Goal: Task Accomplishment & Management: Use online tool/utility

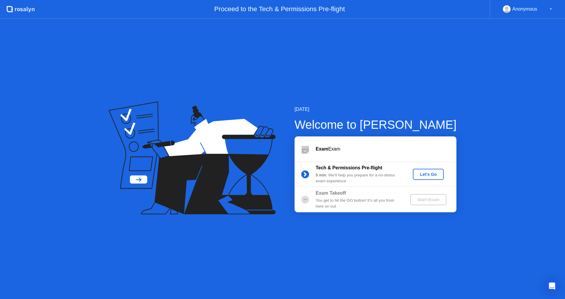
click at [429, 173] on div "Let's Go" at bounding box center [428, 174] width 26 height 5
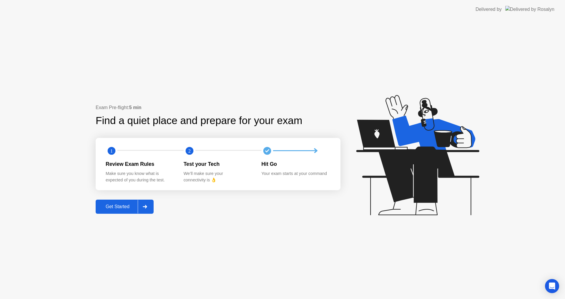
click at [146, 207] on icon at bounding box center [145, 207] width 4 height 4
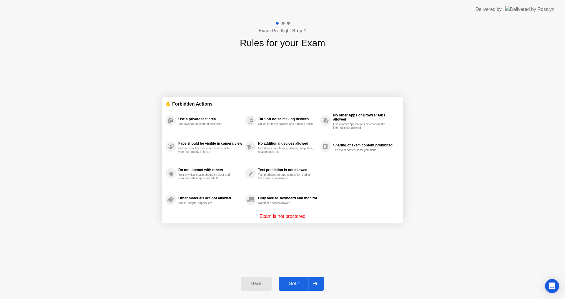
click at [292, 283] on div "Got it" at bounding box center [294, 283] width 28 height 5
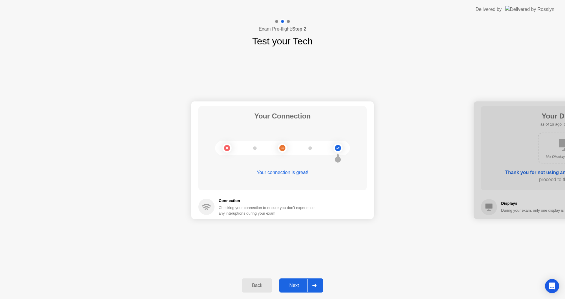
click at [301, 288] on div "Next" at bounding box center [294, 285] width 26 height 5
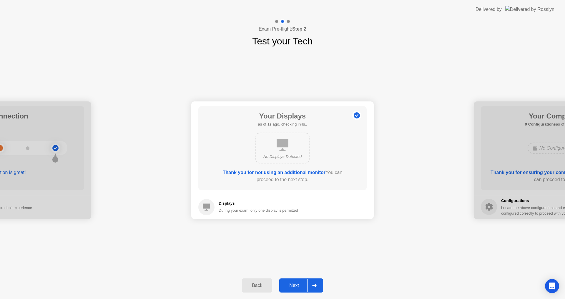
click at [301, 288] on div "Next" at bounding box center [294, 285] width 26 height 5
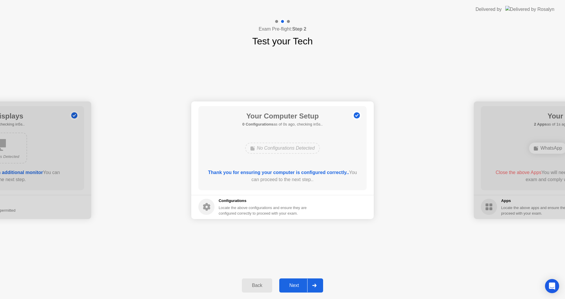
click at [301, 288] on div "Next" at bounding box center [294, 285] width 26 height 5
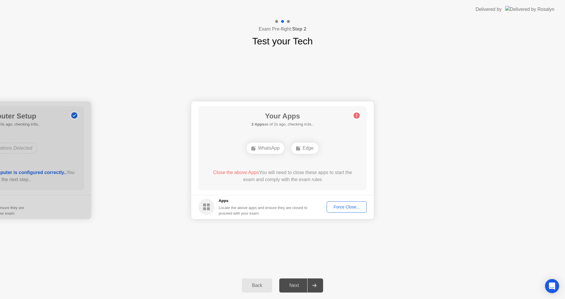
click at [343, 209] on div "Force Close..." at bounding box center [347, 207] width 36 height 5
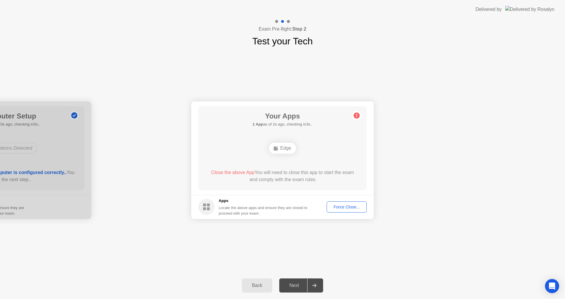
click at [218, 264] on div "Your Connection Your connection is great! Connection Checking your connection t…" at bounding box center [282, 160] width 565 height 224
click at [354, 208] on div "Force Close..." at bounding box center [347, 207] width 36 height 5
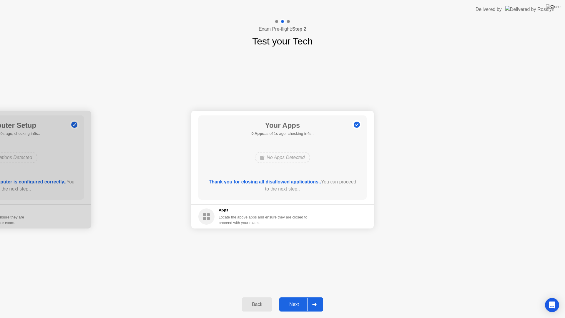
click at [299, 299] on div "Next" at bounding box center [294, 304] width 26 height 5
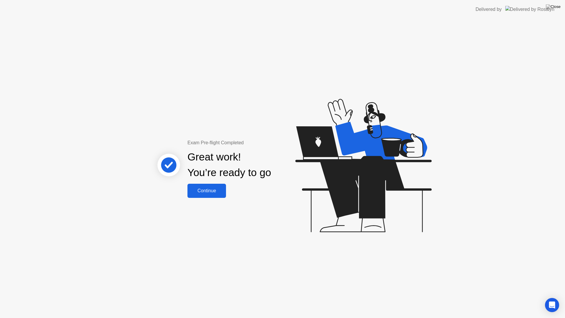
click at [207, 186] on button "Continue" at bounding box center [206, 191] width 39 height 14
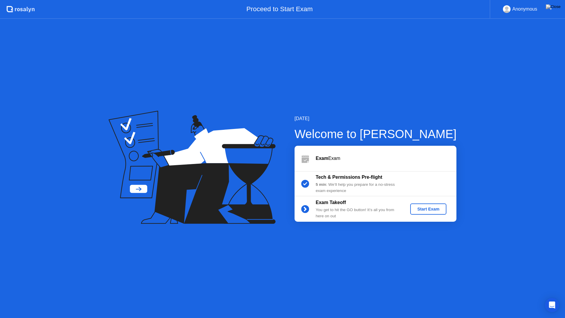
click at [428, 208] on div "Start Exam" at bounding box center [427, 209] width 31 height 5
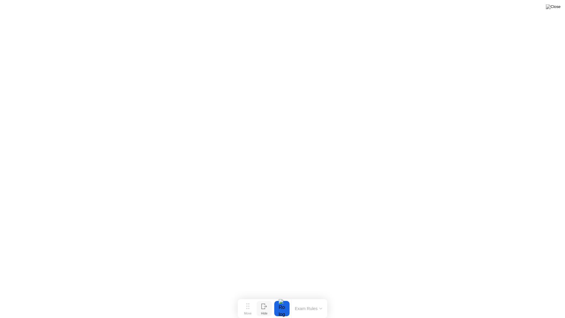
click at [263, 299] on div "Hide" at bounding box center [264, 313] width 6 height 4
click at [546, 299] on button "Show" at bounding box center [541, 308] width 15 height 15
click at [557, 7] on img at bounding box center [553, 6] width 15 height 5
